Goal: Information Seeking & Learning: Learn about a topic

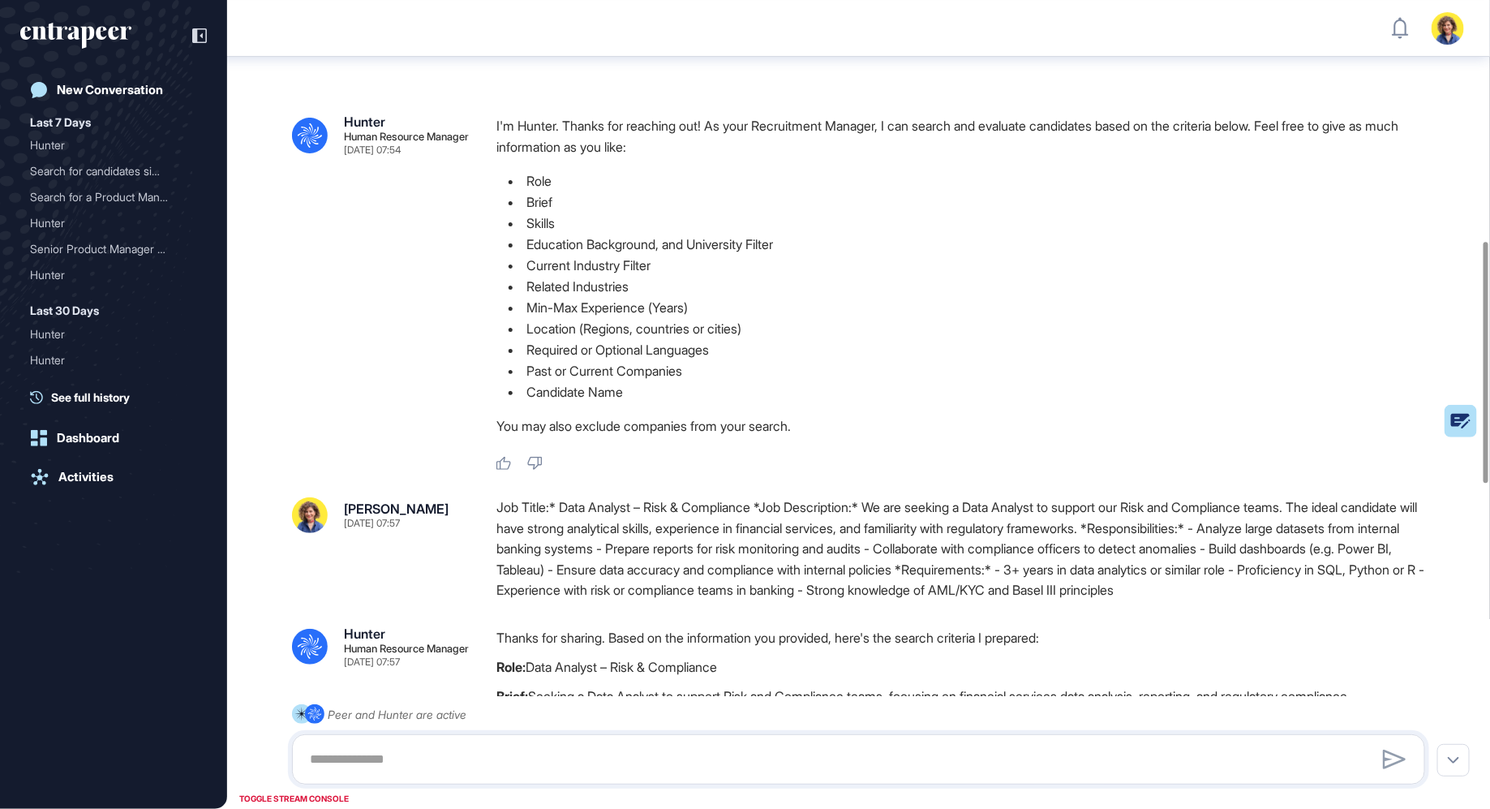
scroll to position [28, 0]
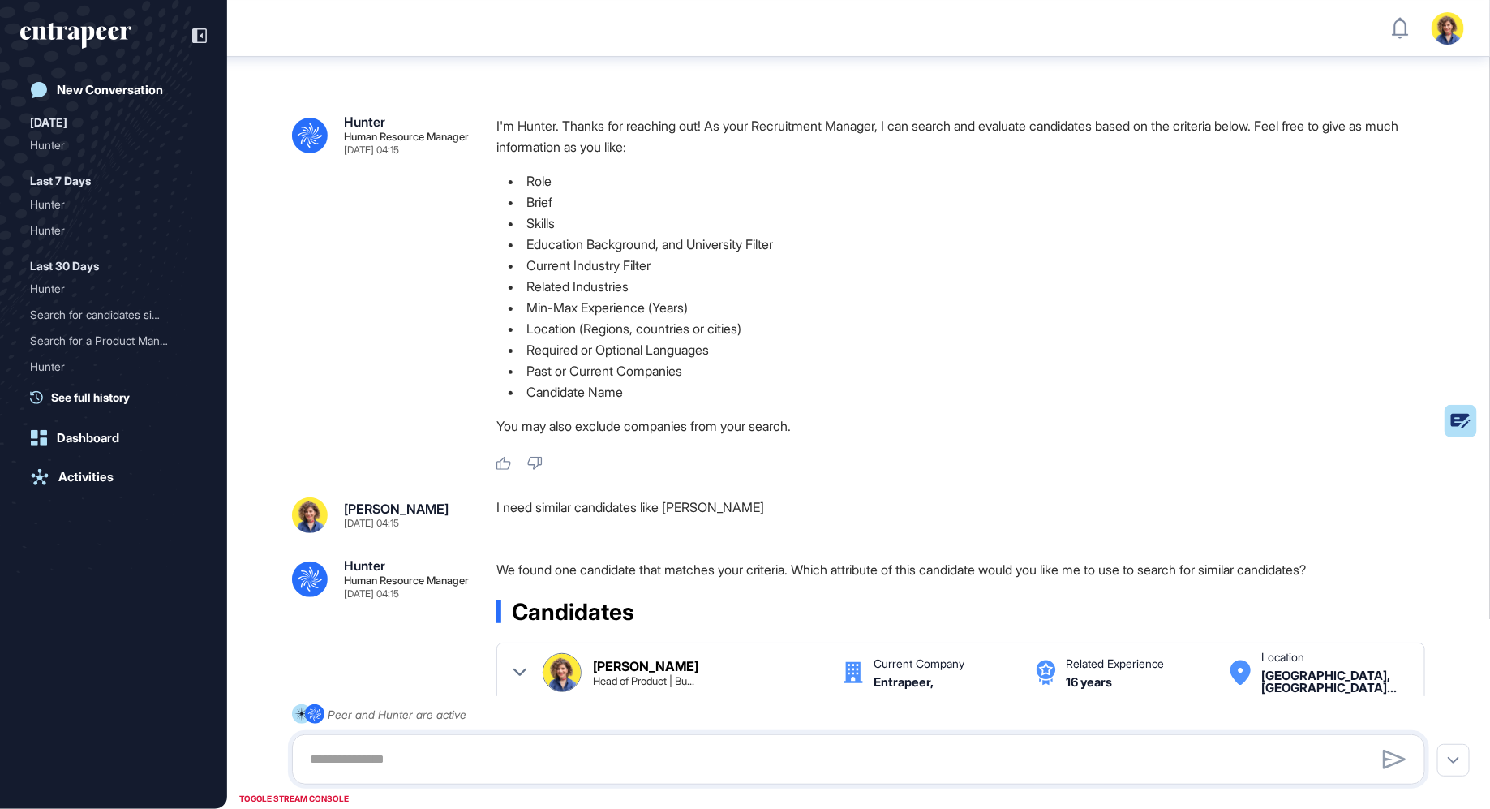
scroll to position [43, 0]
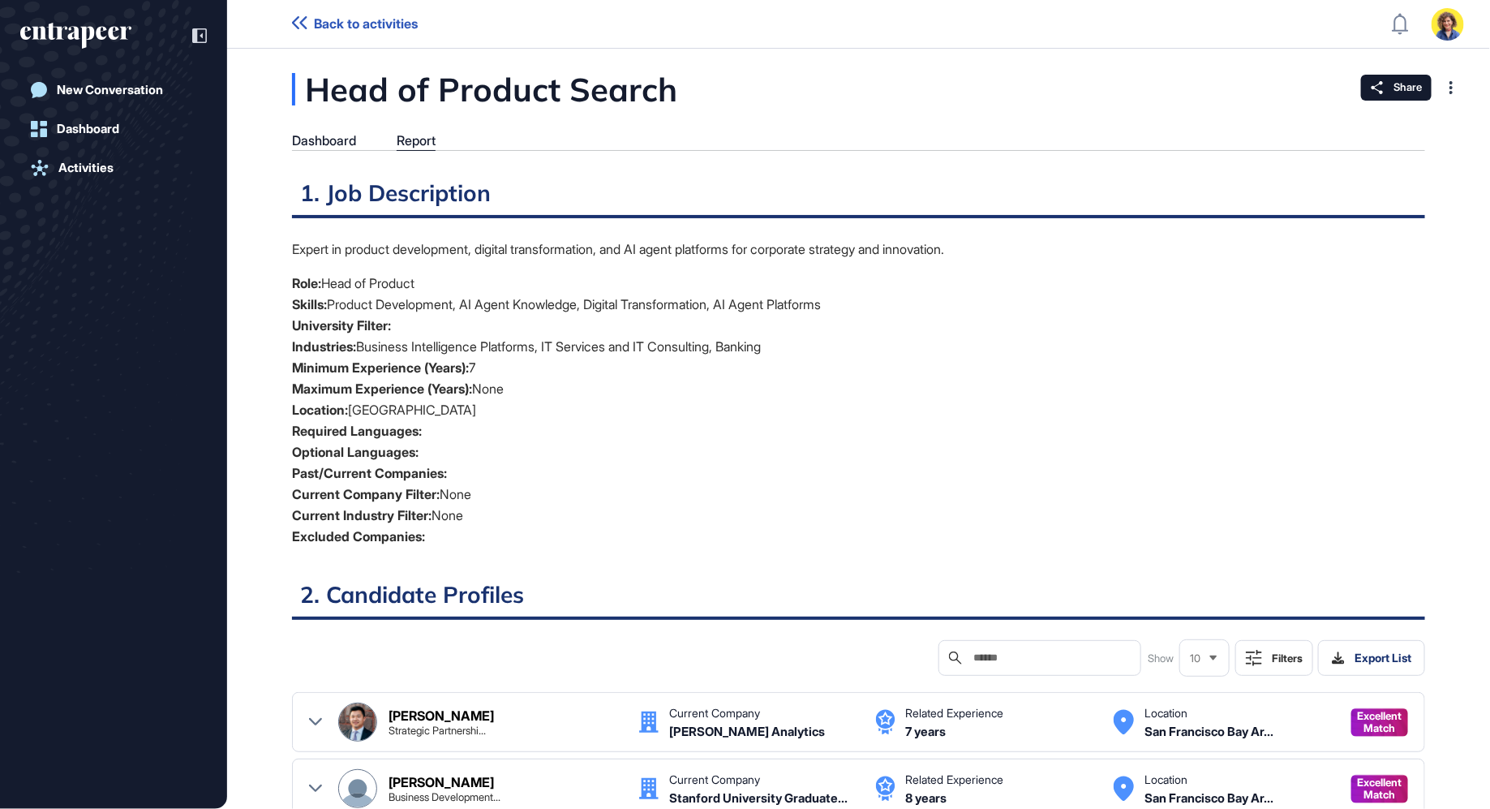
scroll to position [6, 1]
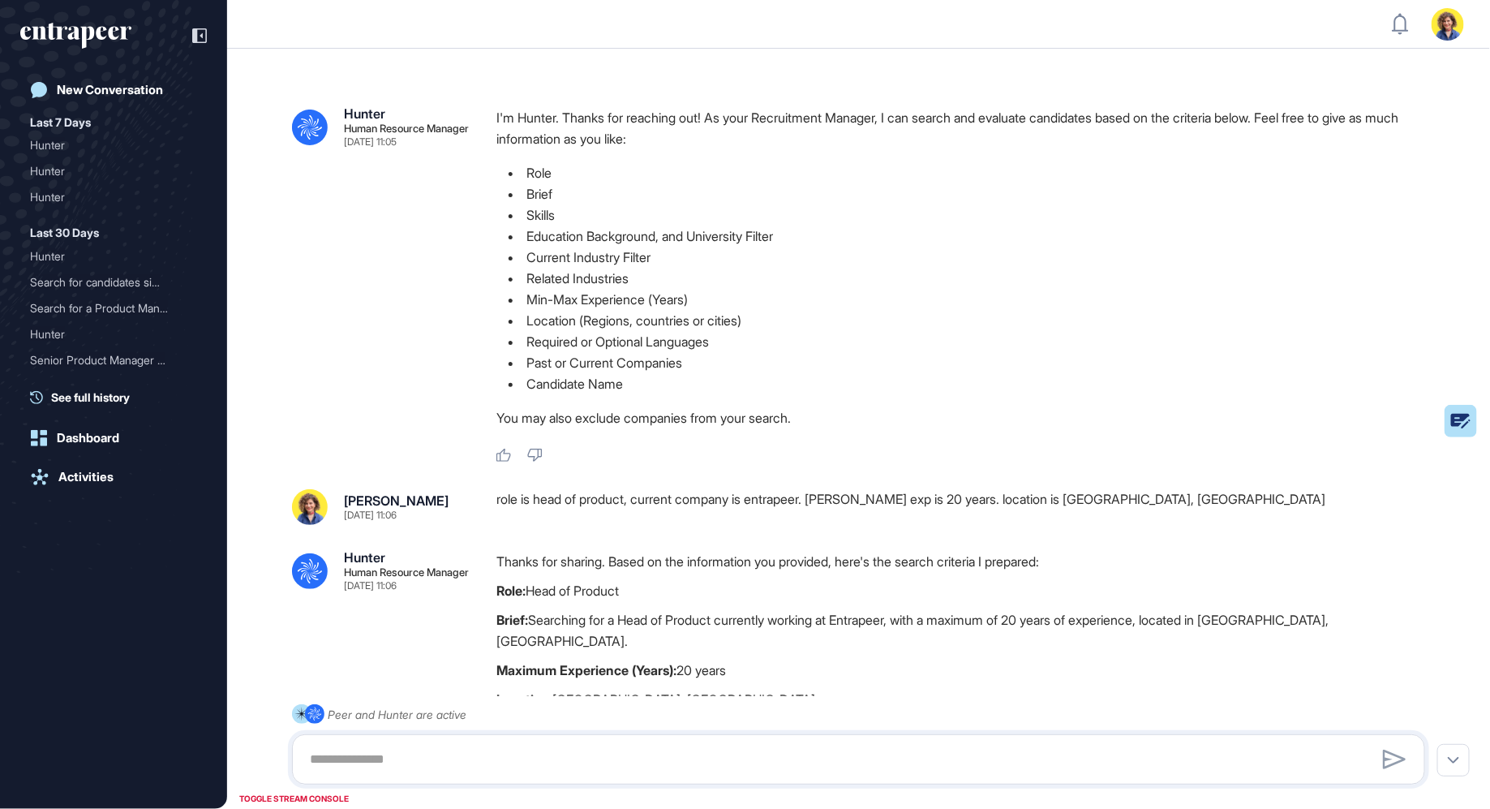
scroll to position [1, 1]
click at [1046, 363] on li "Past or Current Companies" at bounding box center [967, 362] width 942 height 21
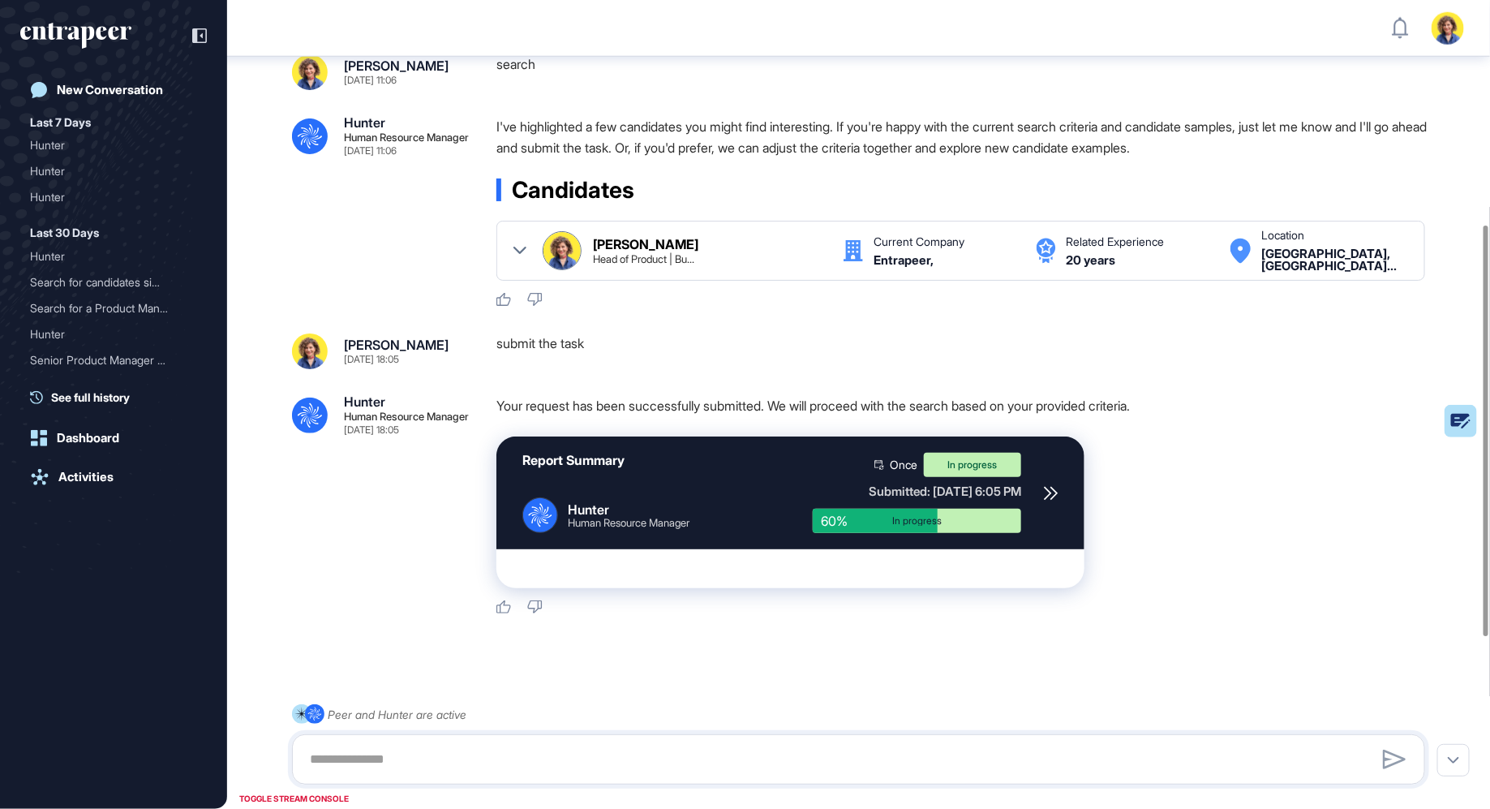
scroll to position [784, 0]
click at [280, 131] on div ".cls-2{fill:#fff} Hunter Human Resource Manager [DATE] 11:05 I'm Hunter. Thanks…" at bounding box center [858, 29] width 1263 height 1513
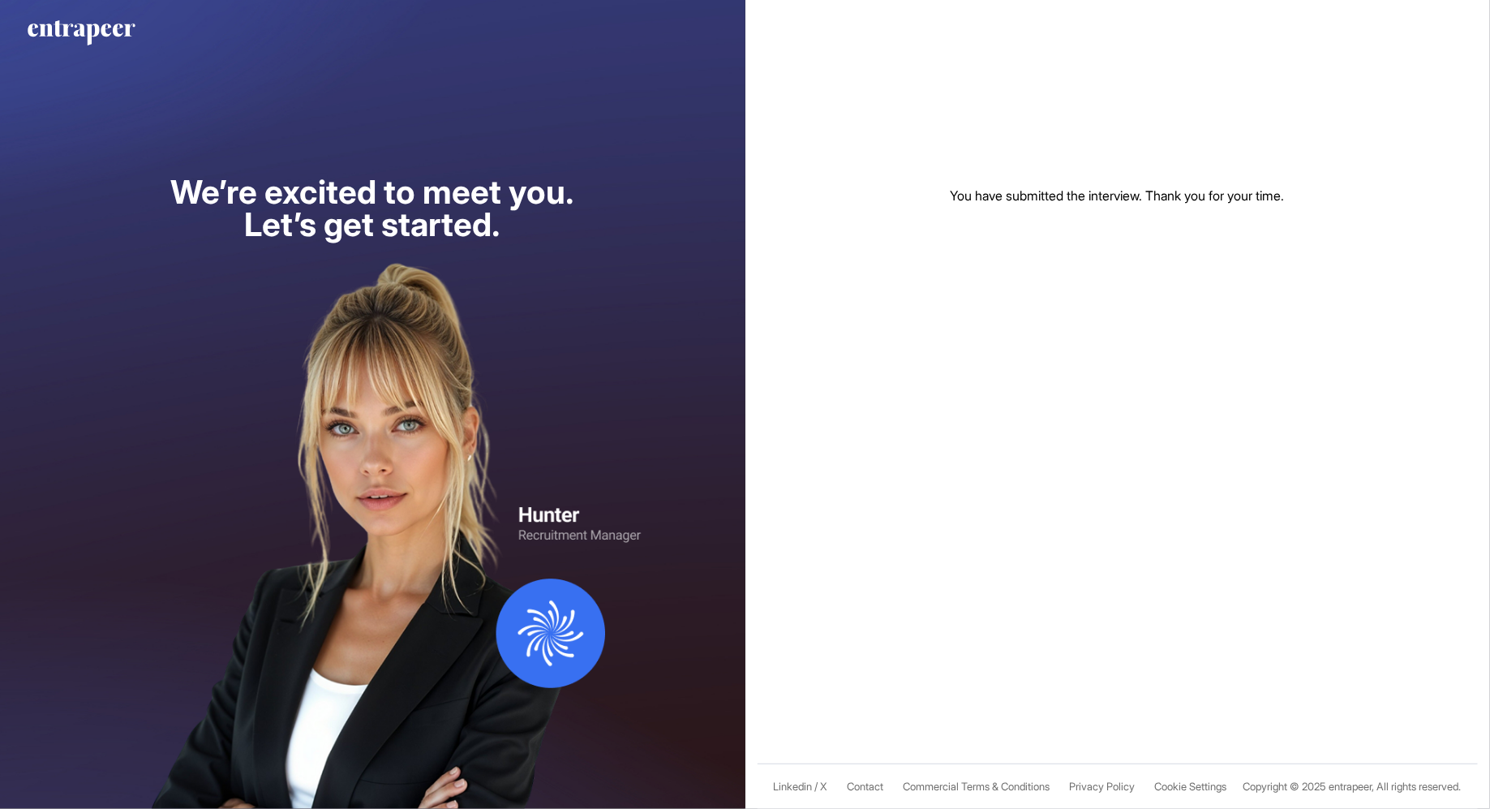
scroll to position [1, 1]
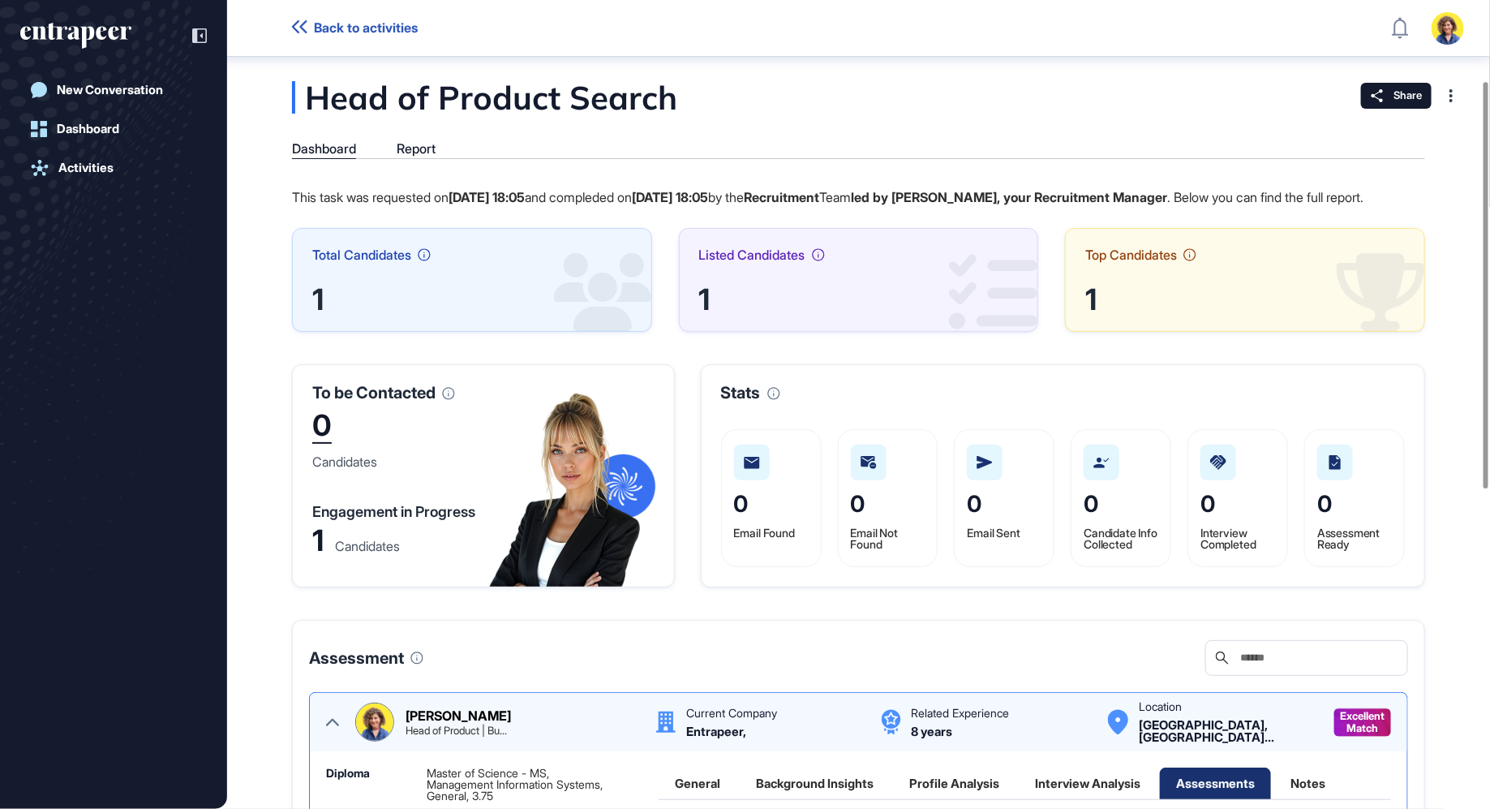
scroll to position [160, 0]
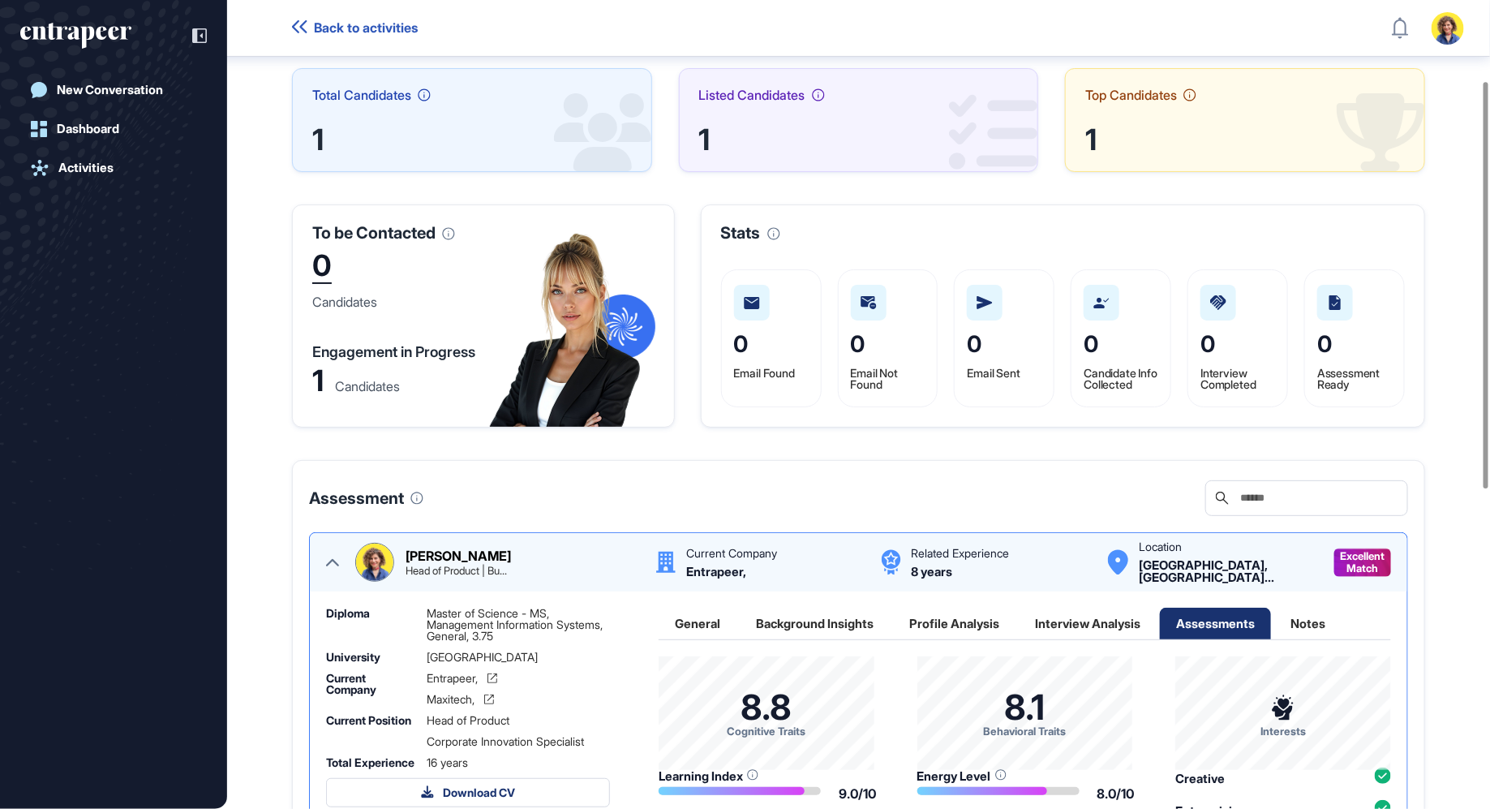
click at [248, 86] on div "Head of Product Search Dashboard Report This task was requested on Sep 02, 2025…" at bounding box center [858, 640] width 1263 height 1438
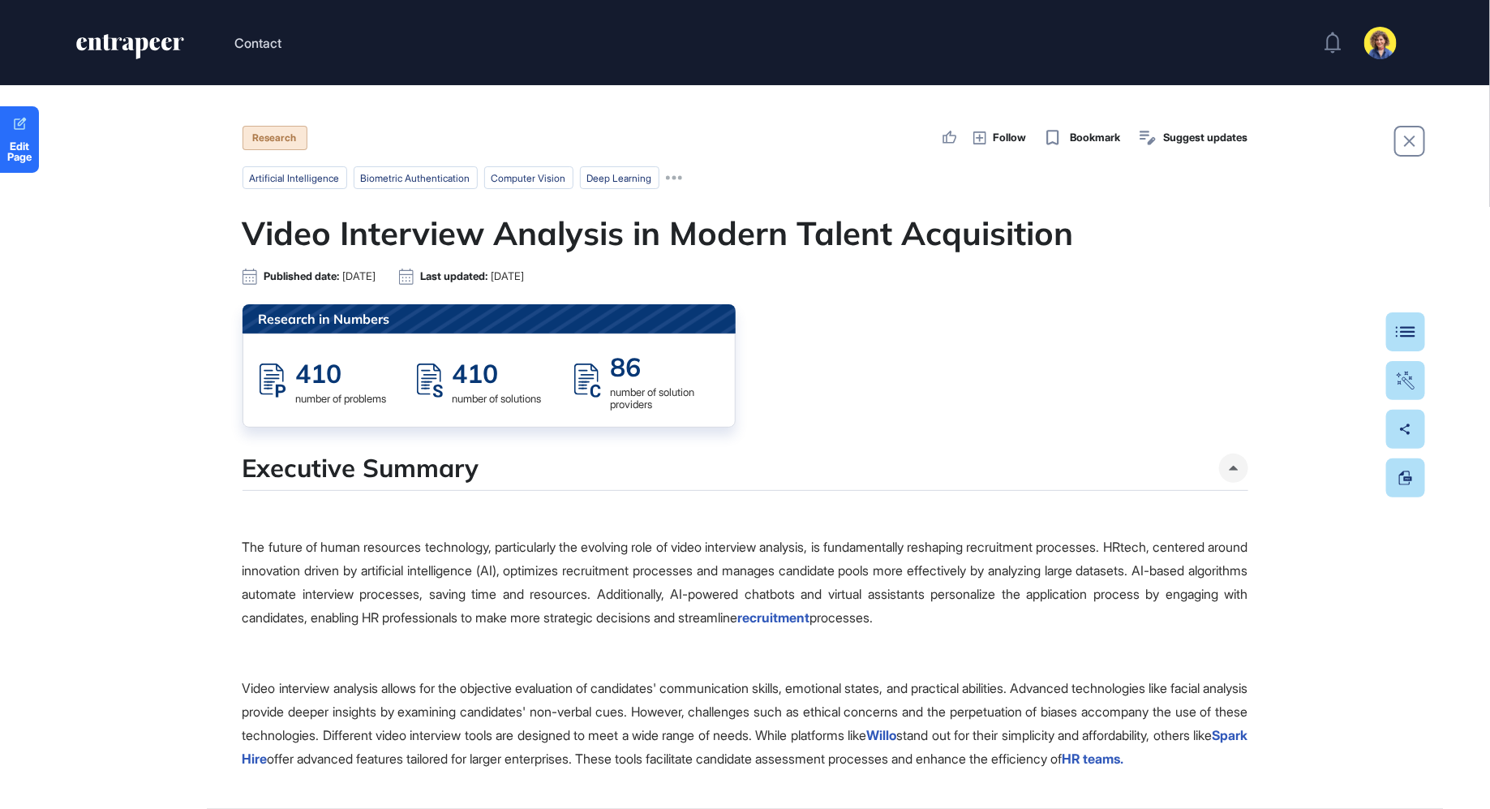
scroll to position [1, 1]
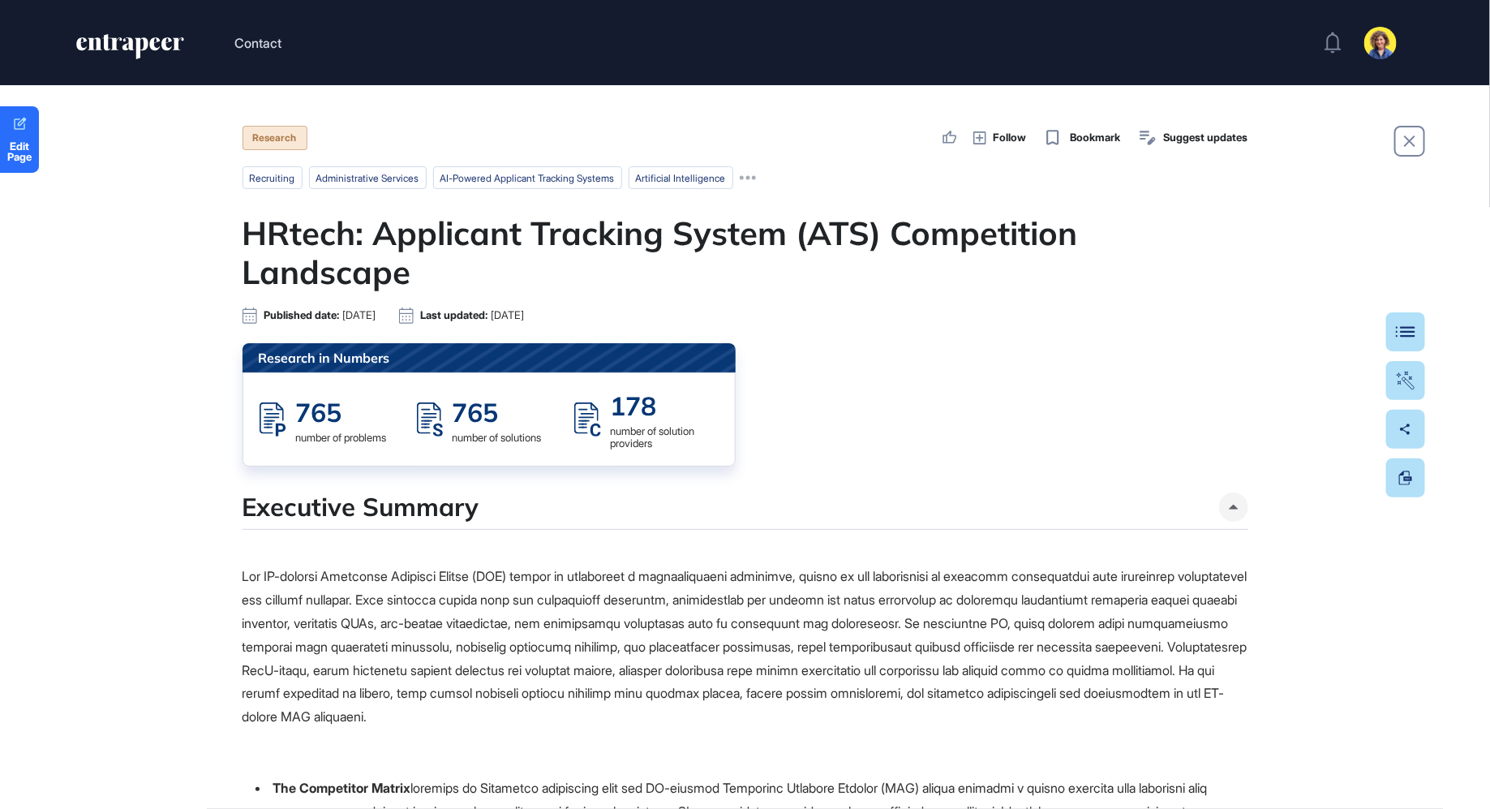
scroll to position [1, 1]
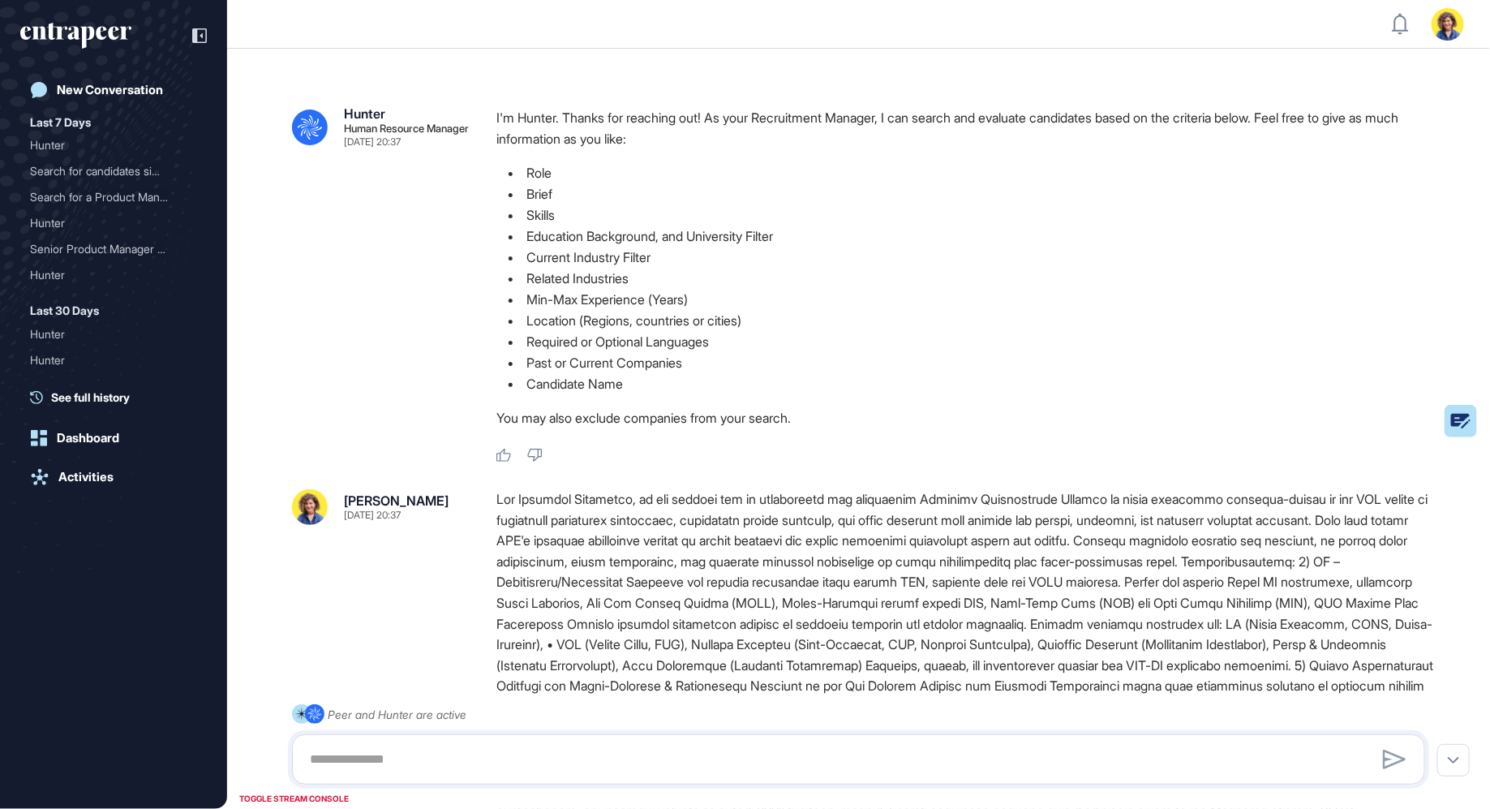
scroll to position [1, 1]
click at [370, 393] on div ".cls-2{fill:#fff} Hunter Human Resource Manager [DATE] 20:37 I'm Hunter. Thanks…" at bounding box center [858, 285] width 1133 height 356
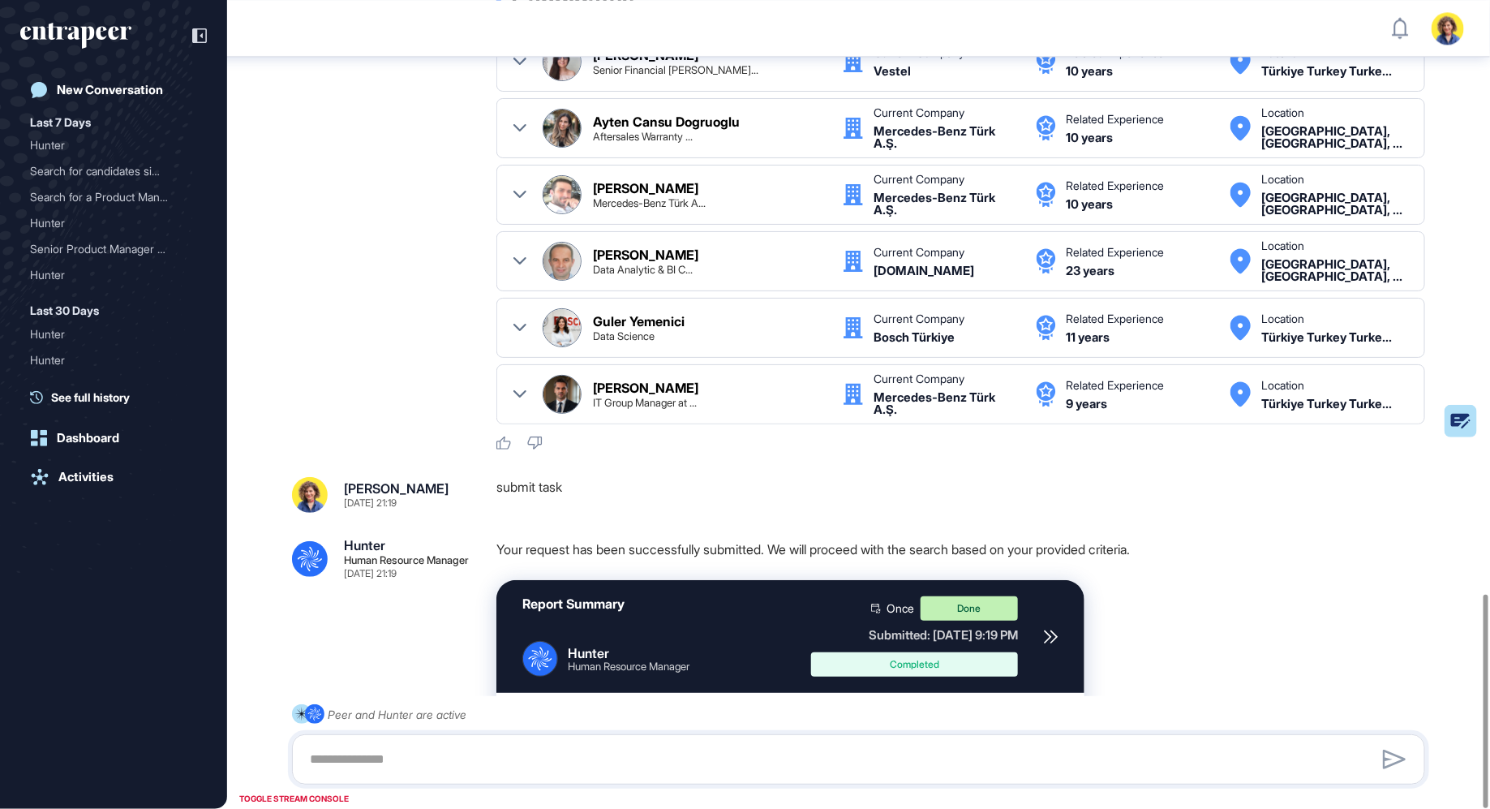
scroll to position [2246, 0]
